Goal: Find specific page/section: Find specific page/section

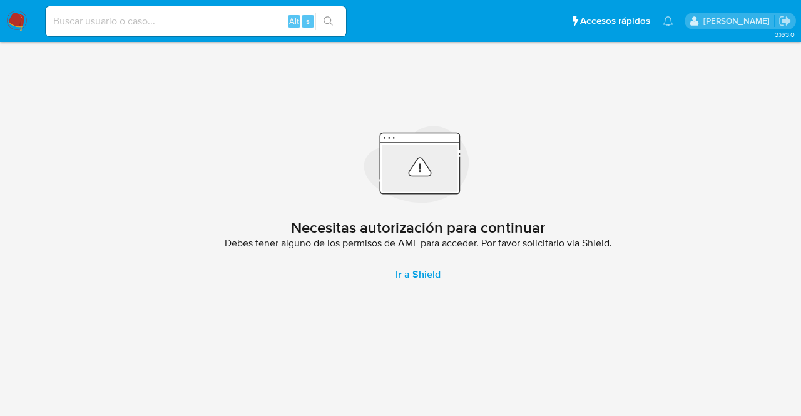
click at [198, 29] on div "Alt s" at bounding box center [196, 21] width 301 height 30
click at [709, 19] on p "[PERSON_NAME]" at bounding box center [739, 21] width 71 height 12
click at [704, 19] on p "[PERSON_NAME]" at bounding box center [739, 21] width 71 height 12
click at [704, 18] on p "[PERSON_NAME]" at bounding box center [739, 21] width 71 height 12
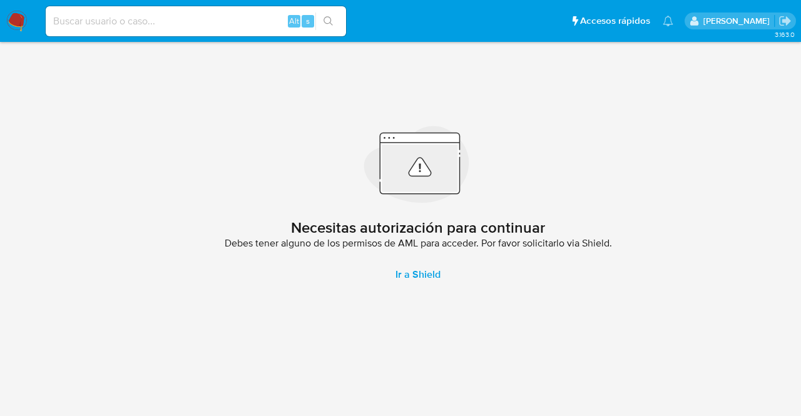
click at [704, 17] on p "[PERSON_NAME]" at bounding box center [739, 21] width 71 height 12
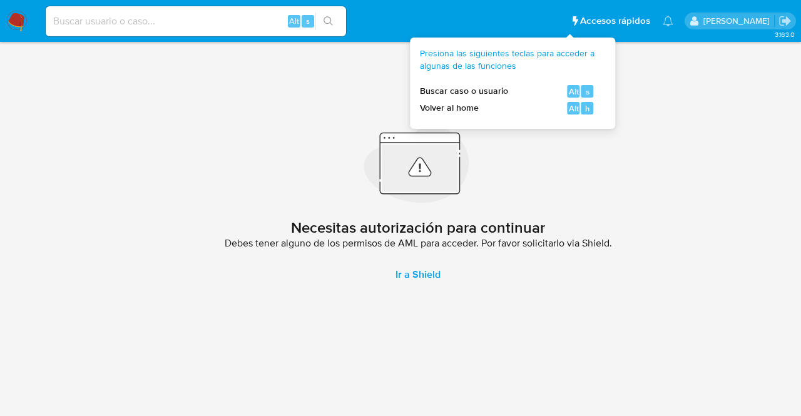
click at [585, 24] on span "Accesos rápidos" at bounding box center [615, 20] width 70 height 13
click at [486, 96] on span "Buscar caso o usuario" at bounding box center [464, 91] width 88 height 13
click at [464, 110] on span "Volver al home" at bounding box center [449, 108] width 59 height 13
click at [437, 112] on span "Volver al home" at bounding box center [449, 108] width 59 height 13
click at [527, 105] on div "Volver al home Alt h" at bounding box center [507, 108] width 175 height 13
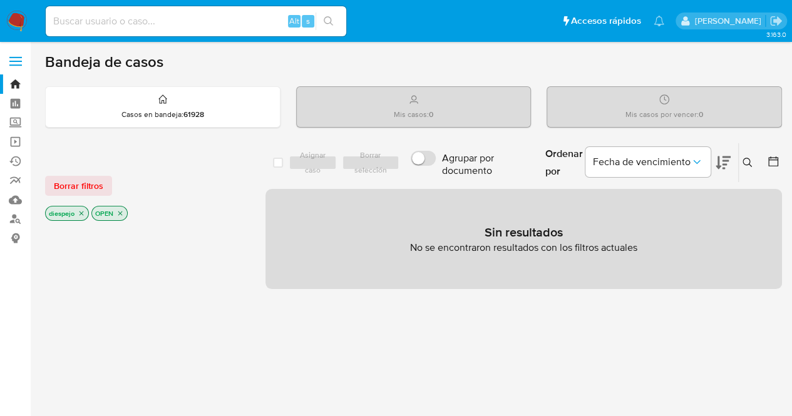
click at [82, 210] on icon "close-filter" at bounding box center [82, 214] width 8 height 8
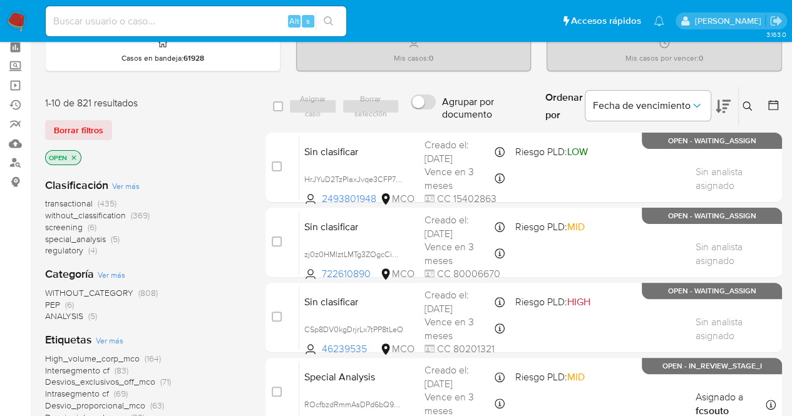
scroll to position [57, 0]
click at [65, 197] on span "transactional" at bounding box center [69, 203] width 48 height 13
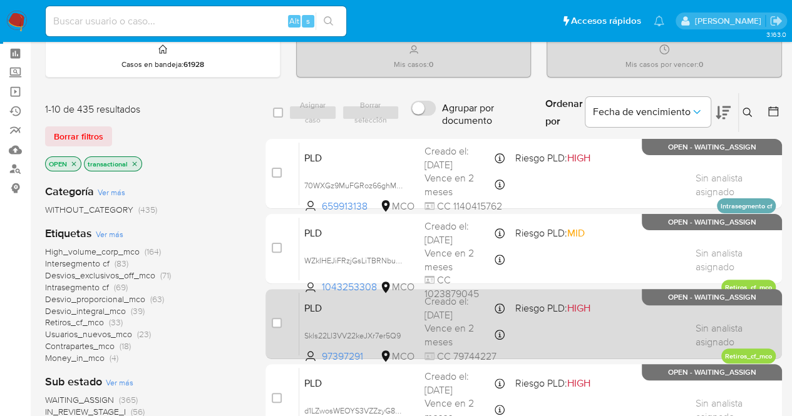
scroll to position [49, 0]
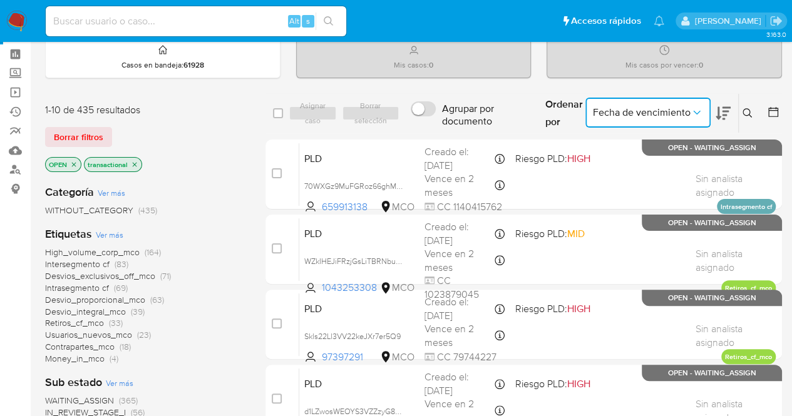
click at [687, 111] on span "Fecha de vencimiento" at bounding box center [642, 112] width 98 height 13
click at [212, 115] on div "1-10 de 435 resultados" at bounding box center [145, 110] width 200 height 14
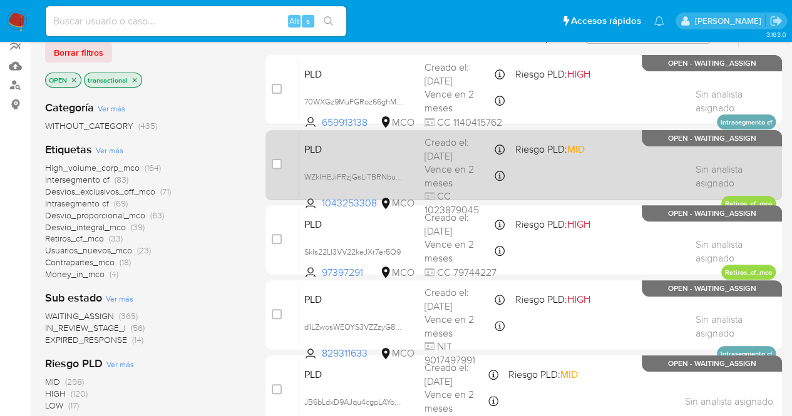
scroll to position [0, 0]
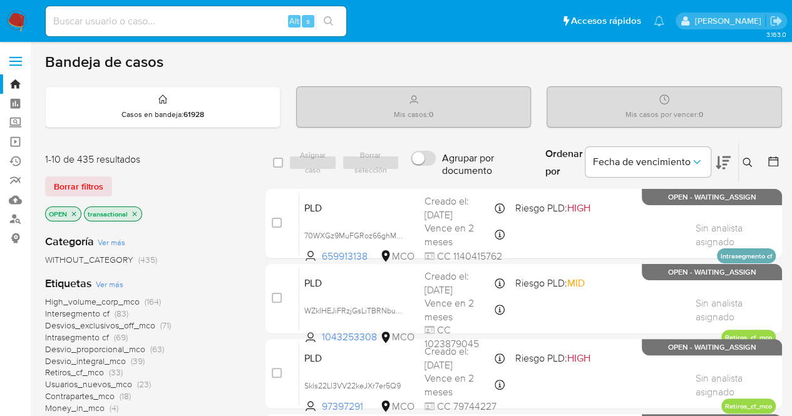
click at [726, 167] on icon at bounding box center [723, 162] width 15 height 15
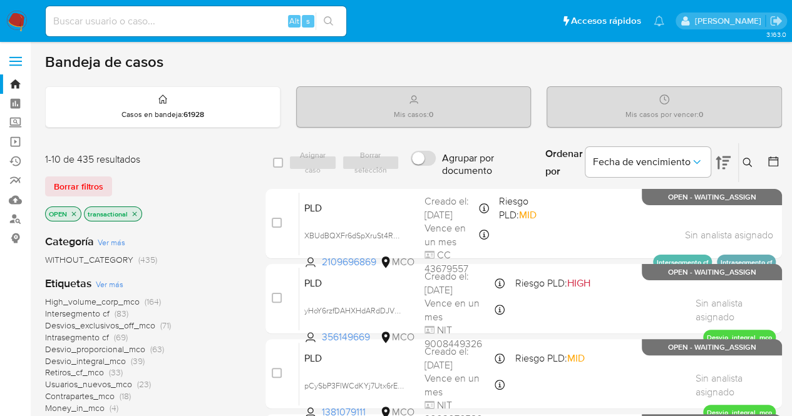
click at [74, 216] on p "OPEN" at bounding box center [63, 214] width 35 height 14
click at [72, 211] on icon "close-filter" at bounding box center [74, 214] width 8 height 8
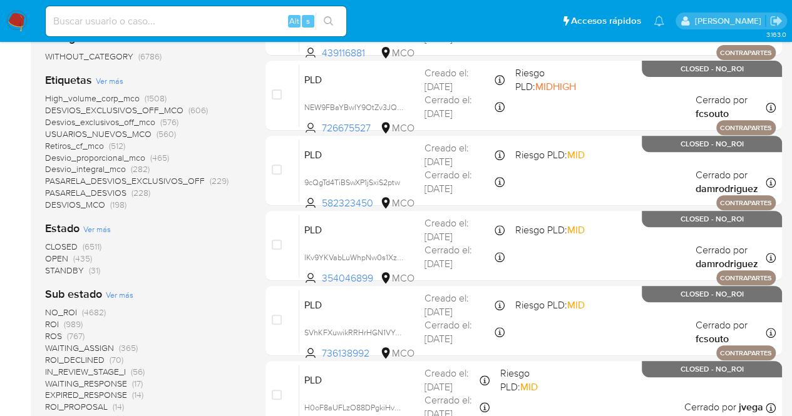
scroll to position [208, 0]
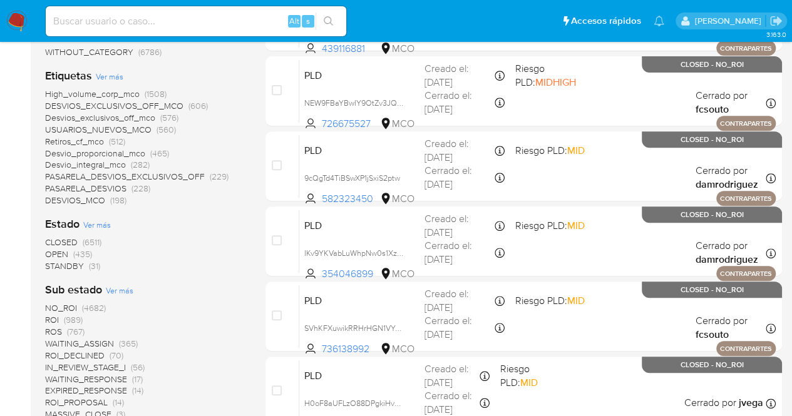
click at [49, 251] on span "OPEN" at bounding box center [56, 254] width 23 height 13
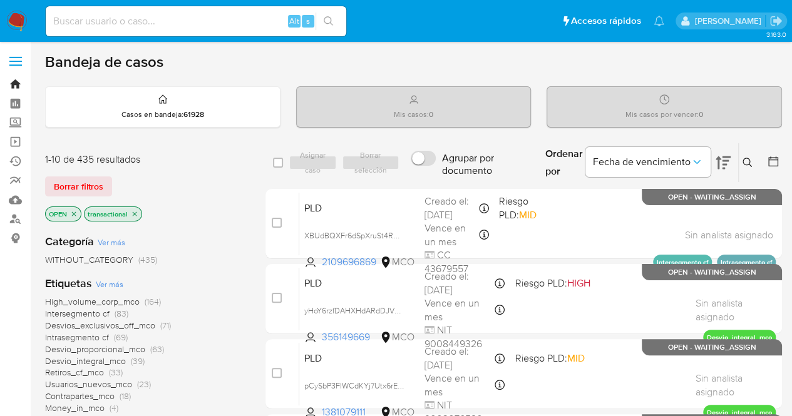
click at [15, 84] on link "Bandeja" at bounding box center [74, 84] width 149 height 19
